Goal: Task Accomplishment & Management: Manage account settings

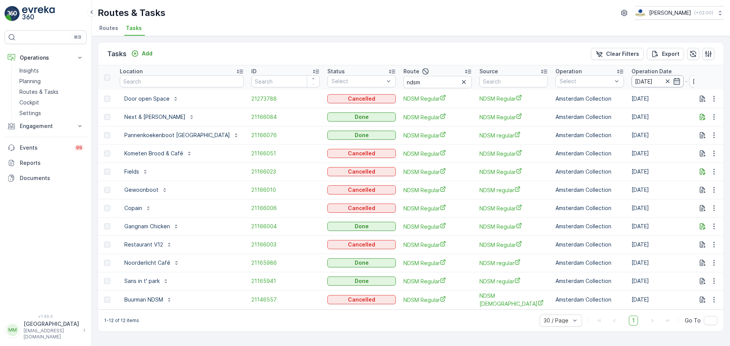
click at [631, 79] on input "[DATE]" at bounding box center [657, 81] width 52 height 12
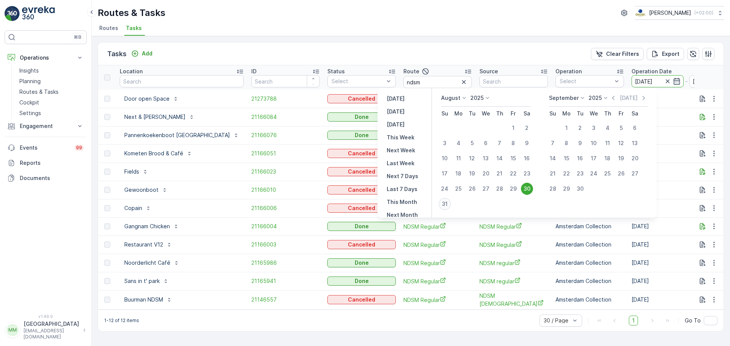
click at [447, 201] on div "31" at bounding box center [445, 204] width 12 height 12
type input "[DATE]"
click at [448, 202] on div "31" at bounding box center [445, 204] width 12 height 12
type input "[DATE]"
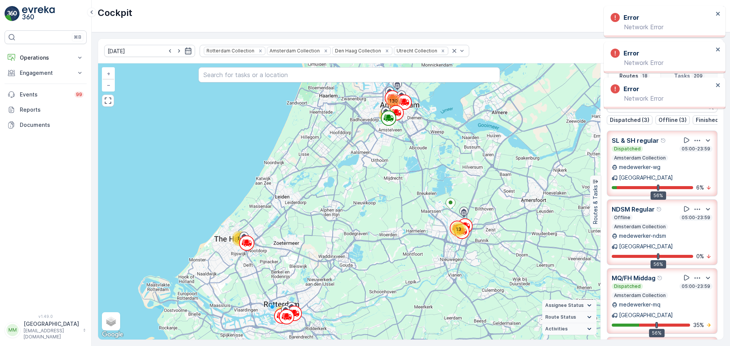
scroll to position [76, 0]
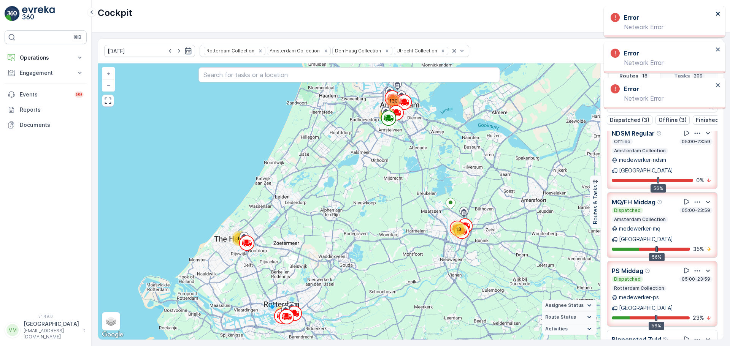
click at [717, 14] on icon "close" at bounding box center [718, 14] width 4 height 4
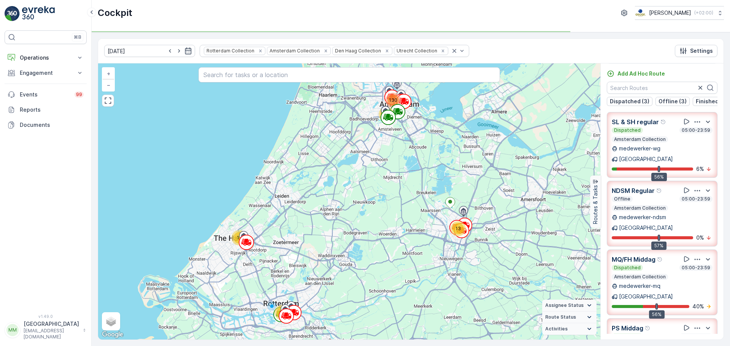
scroll to position [19, 0]
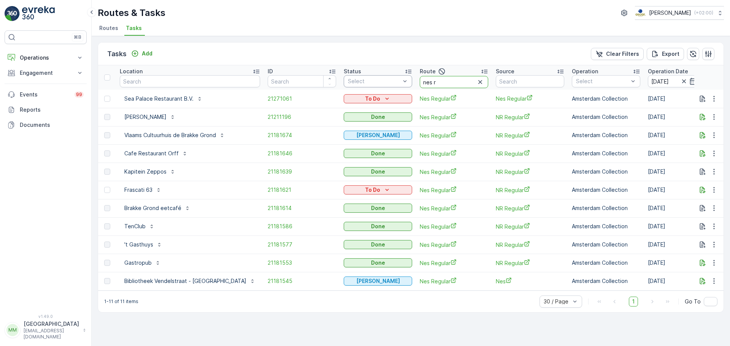
drag, startPoint x: 418, startPoint y: 85, endPoint x: 377, endPoint y: 76, distance: 41.2
click at [377, 76] on tr "Location ID Status Select Route nes r Source Operation Select Operation Date 31…" at bounding box center [720, 77] width 1244 height 24
type input "wg o"
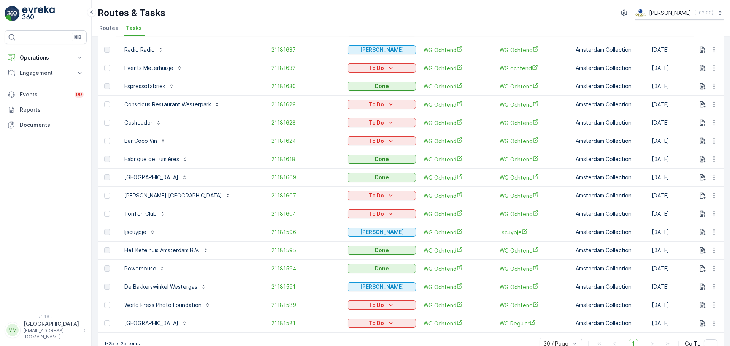
scroll to position [228, 0]
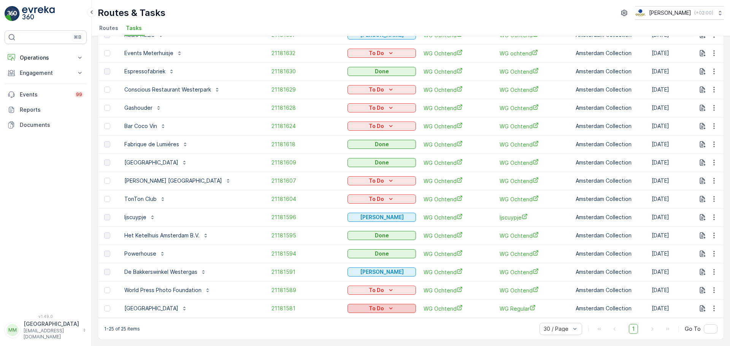
click at [369, 307] on p "To Do" at bounding box center [376, 309] width 15 height 8
click at [325, 297] on span "Cancelled" at bounding box center [323, 297] width 25 height 8
drag, startPoint x: 327, startPoint y: 295, endPoint x: 330, endPoint y: 292, distance: 4.3
click at [369, 292] on p "To Do" at bounding box center [376, 291] width 15 height 8
click at [326, 336] on span "Cancelled" at bounding box center [323, 334] width 25 height 8
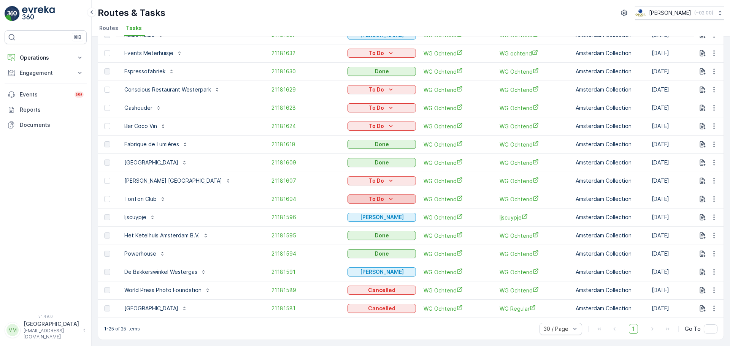
click at [369, 200] on p "To Do" at bounding box center [376, 199] width 15 height 8
click at [325, 242] on span "Cancelled" at bounding box center [323, 243] width 25 height 8
click at [328, 223] on span "Cancelled" at bounding box center [323, 224] width 25 height 8
click at [369, 128] on p "To Do" at bounding box center [376, 126] width 15 height 8
click at [331, 171] on span "Cancelled" at bounding box center [323, 170] width 25 height 8
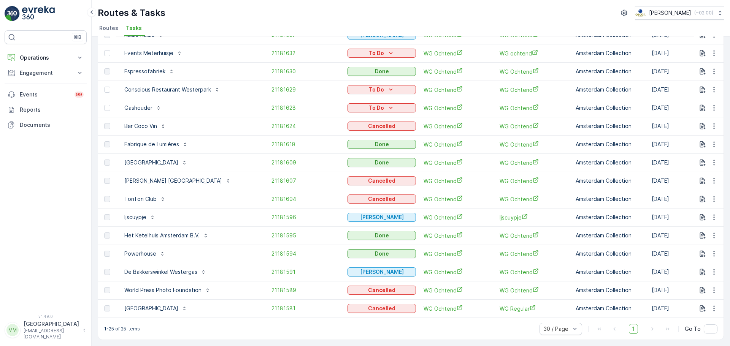
click at [387, 109] on icon "To Do" at bounding box center [391, 108] width 8 height 8
click at [328, 151] on span "Cancelled" at bounding box center [323, 151] width 25 height 8
click at [330, 134] on span "Cancelled" at bounding box center [323, 133] width 25 height 8
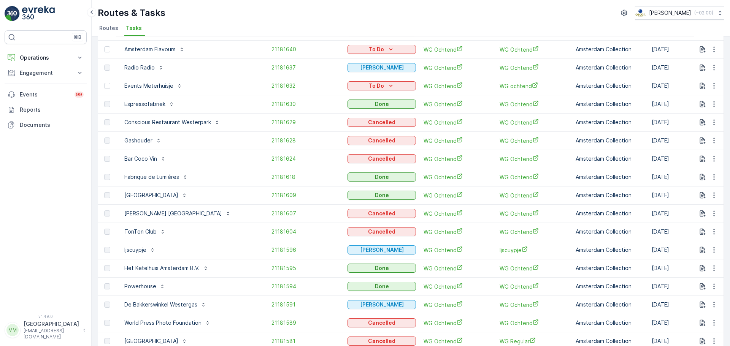
scroll to position [152, 0]
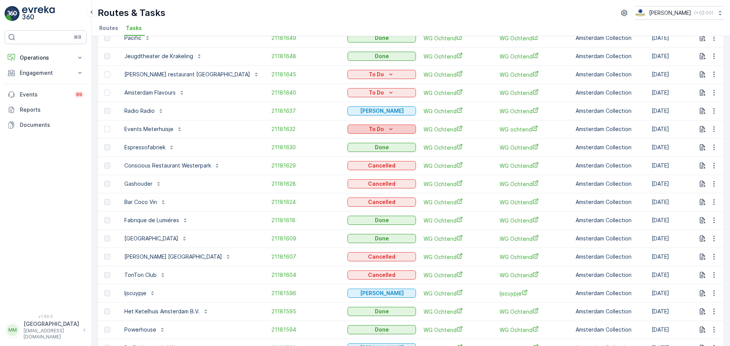
click at [369, 126] on p "To Do" at bounding box center [376, 129] width 15 height 8
click at [332, 169] on span "Cancelled" at bounding box center [323, 173] width 25 height 8
click at [331, 138] on span "Cancelled" at bounding box center [323, 136] width 25 height 8
click at [323, 114] on div "Cancelled" at bounding box center [332, 118] width 48 height 11
